Goal: Task Accomplishment & Management: Complete application form

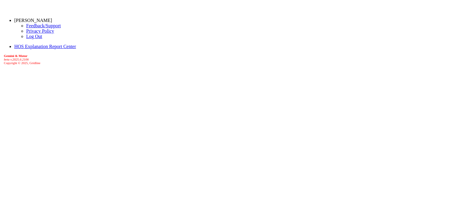
click at [52, 23] on link "[PERSON_NAME]" at bounding box center [33, 20] width 38 height 5
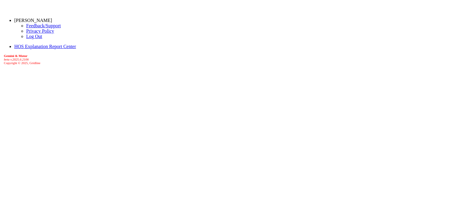
click at [26, 39] on link "Log Out" at bounding box center [34, 36] width 16 height 5
click at [52, 21] on link "[PERSON_NAME]" at bounding box center [33, 20] width 38 height 5
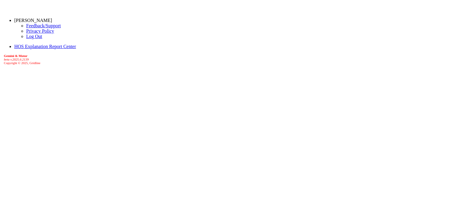
click at [26, 39] on link "Log Out" at bounding box center [34, 36] width 16 height 5
click at [52, 23] on link "[PERSON_NAME]" at bounding box center [33, 20] width 38 height 5
click at [26, 39] on link "Log Out" at bounding box center [34, 36] width 16 height 5
